Goal: Find contact information: Obtain details needed to contact an individual or organization

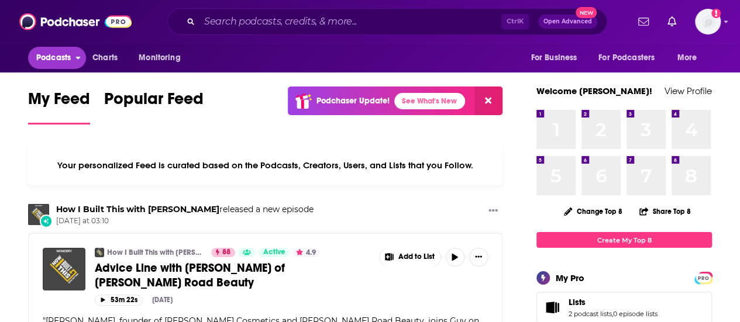
click at [54, 59] on span "Podcasts" at bounding box center [53, 58] width 35 height 16
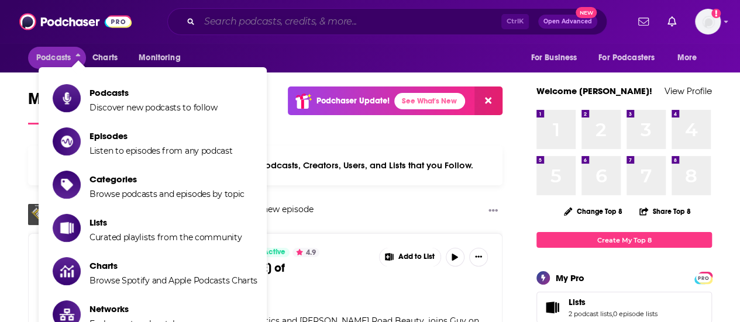
click at [223, 20] on input "Search podcasts, credits, & more..." at bounding box center [350, 21] width 302 height 19
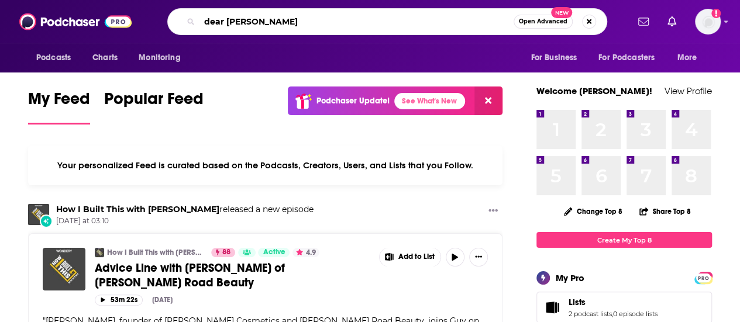
type input "dear [PERSON_NAME]"
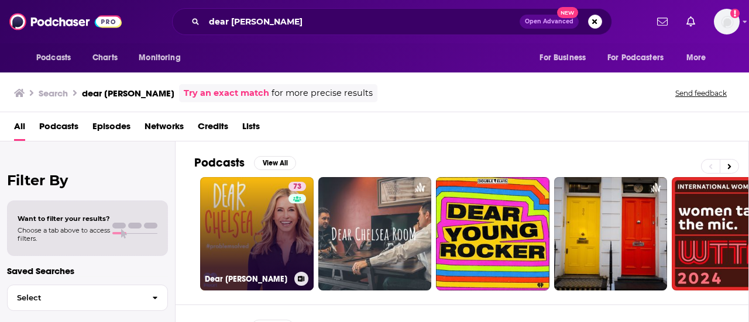
click at [281, 235] on link "73 Dear [PERSON_NAME]" at bounding box center [256, 233] width 113 height 113
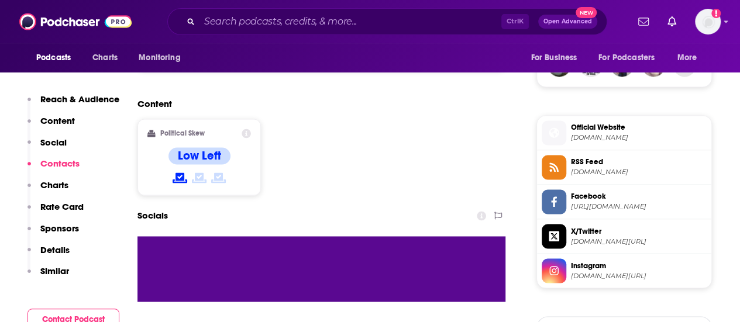
scroll to position [1111, 0]
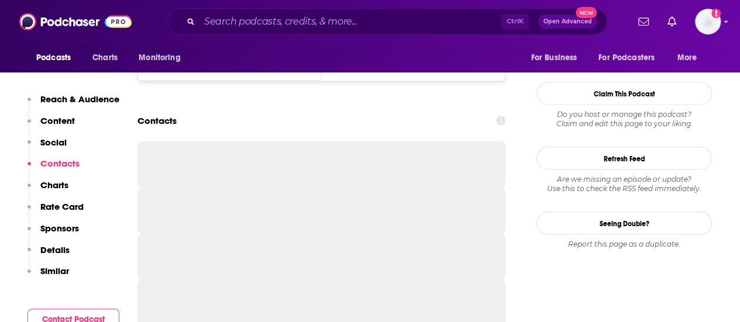
click at [58, 166] on p "Contacts" at bounding box center [59, 163] width 39 height 11
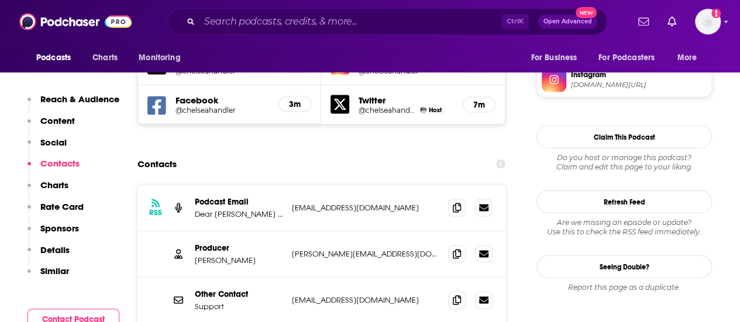
scroll to position [1094, 0]
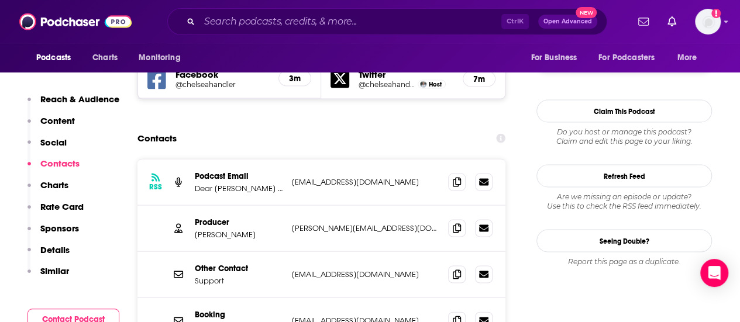
click at [436, 273] on div "RSS Podcast Email Dear [PERSON_NAME] Podcast Email [EMAIL_ADDRESS][DOMAIN_NAME]…" at bounding box center [321, 288] width 368 height 259
